Goal: Task Accomplishment & Management: Use online tool/utility

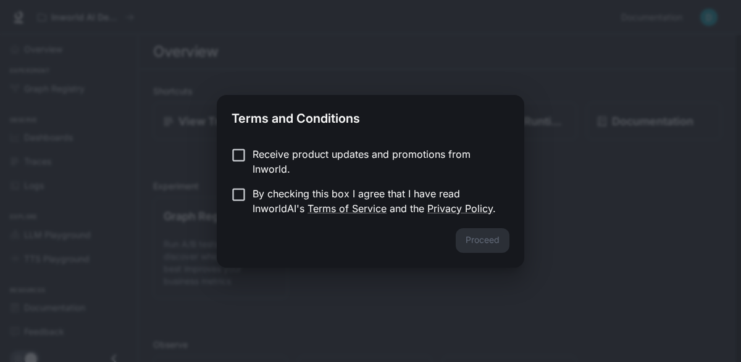
drag, startPoint x: 0, startPoint y: 0, endPoint x: 563, endPoint y: 118, distance: 575.1
click at [563, 118] on div "Terms and Conditions Receive product updates and promotions from Inworld. By ch…" at bounding box center [370, 181] width 741 height 362
click at [535, 95] on div "Terms and Conditions Receive product updates and promotions from Inworld. By ch…" at bounding box center [370, 181] width 741 height 362
click at [405, 201] on p "By checking this box I agree that I have read InworldAI's Terms of Service and …" at bounding box center [375, 201] width 247 height 30
click at [467, 237] on button "Proceed" at bounding box center [483, 240] width 54 height 25
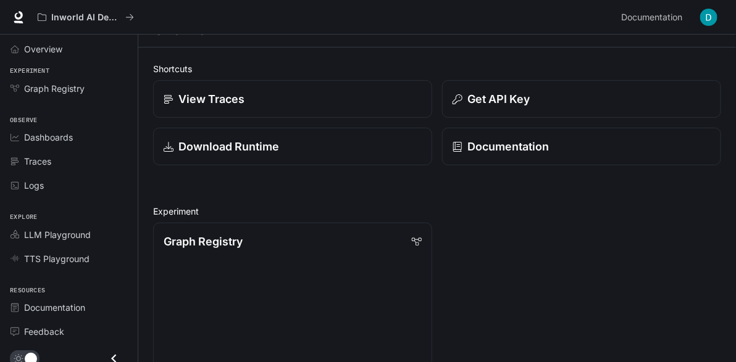
scroll to position [23, 0]
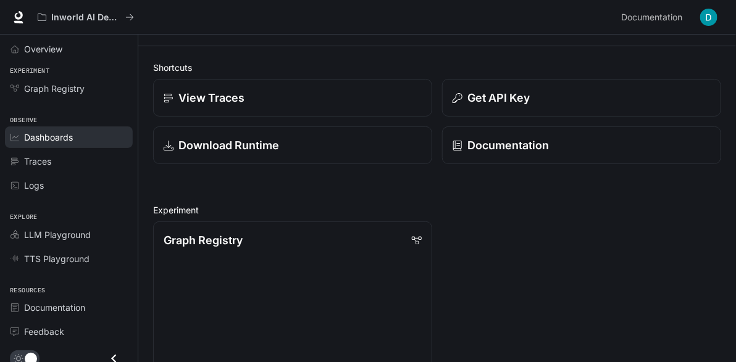
click at [59, 132] on span "Dashboards" at bounding box center [48, 137] width 49 height 13
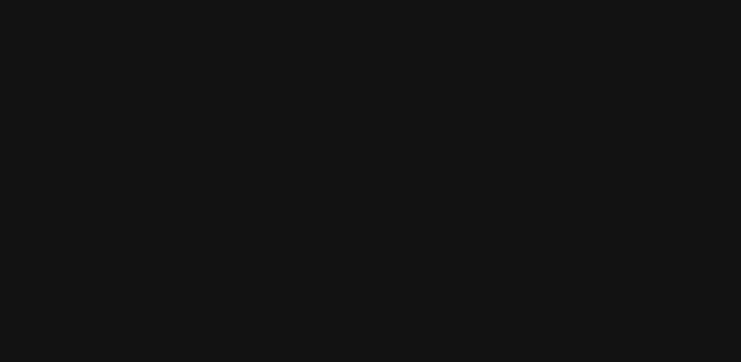
click at [59, 0] on html at bounding box center [370, 0] width 741 height 0
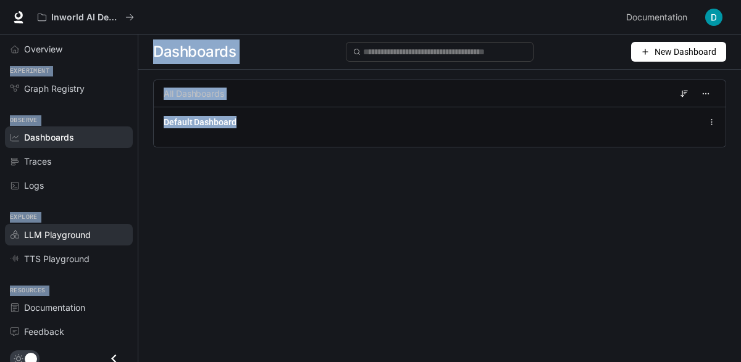
click at [98, 231] on div "LLM Playground" at bounding box center [75, 234] width 103 height 13
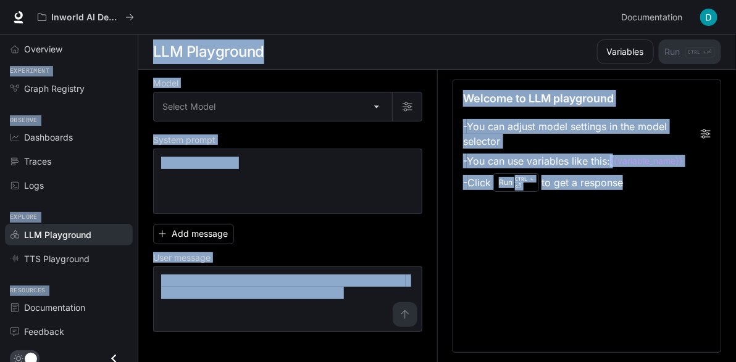
click at [256, 222] on div "Add message User message * ​" at bounding box center [287, 275] width 269 height 113
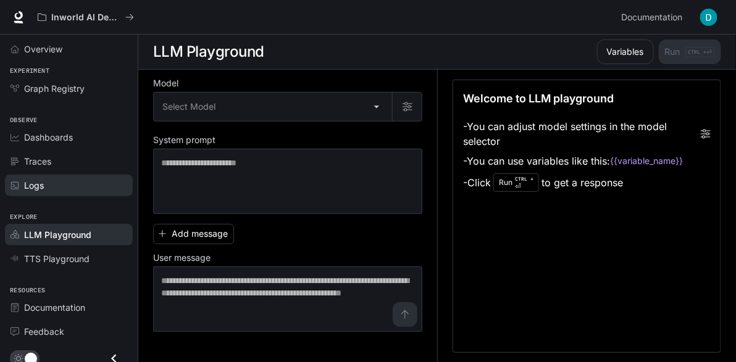
click at [96, 186] on div "Logs" at bounding box center [75, 185] width 103 height 13
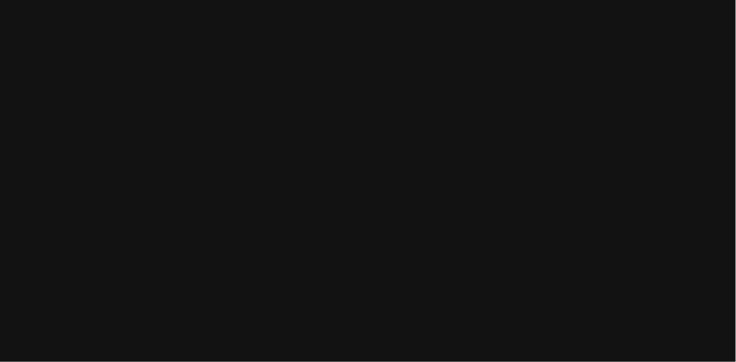
click at [96, 0] on html at bounding box center [368, 0] width 736 height 0
